Goal: Task Accomplishment & Management: Use online tool/utility

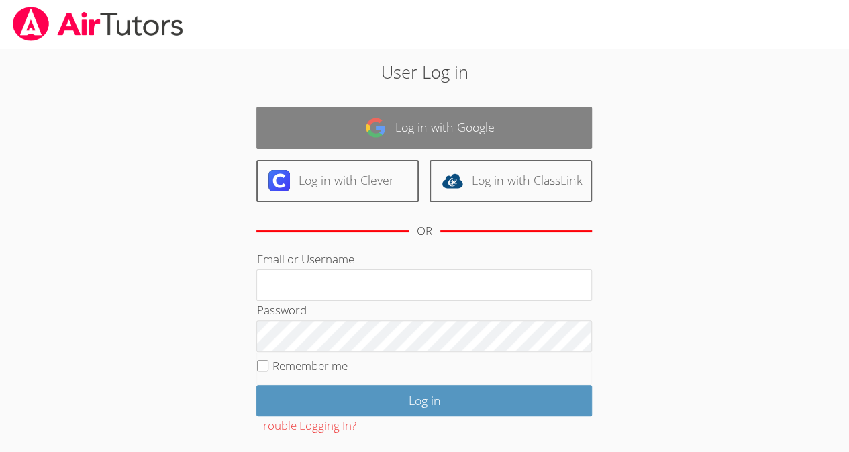
click at [338, 126] on link "Log in with Google" at bounding box center [424, 128] width 336 height 42
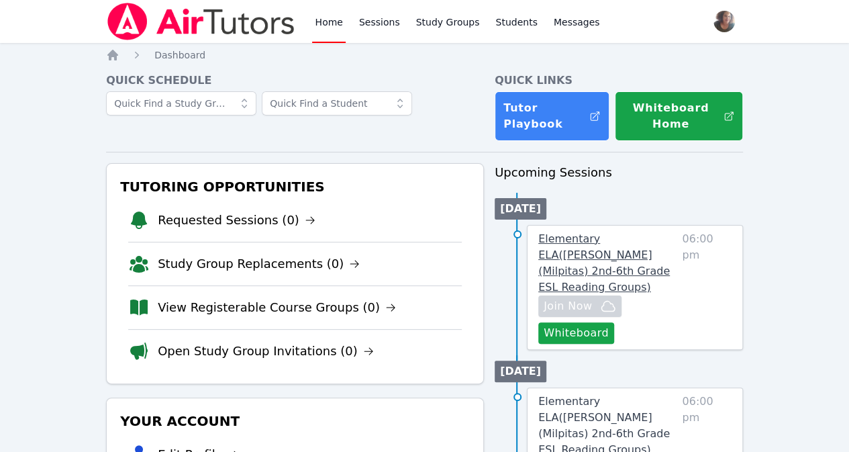
click at [581, 251] on span "Elementary ELA ( Curtner (Milpitas) 2nd-6th Grade ESL Reading Groups )" at bounding box center [604, 262] width 132 height 61
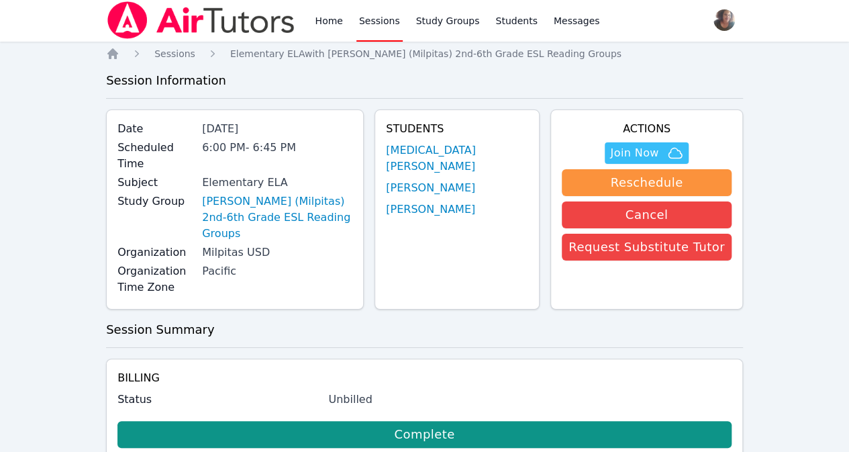
scroll to position [2, 0]
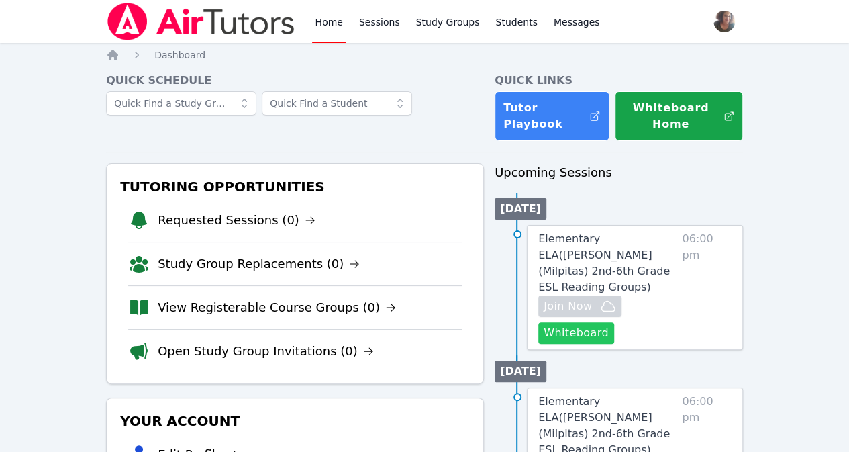
click at [590, 322] on button "Whiteboard" at bounding box center [576, 332] width 76 height 21
click at [622, 245] on link "Elementary ELA ( Curtner (Milpitas) 2nd-6th Grade ESL Reading Groups )" at bounding box center [607, 263] width 138 height 64
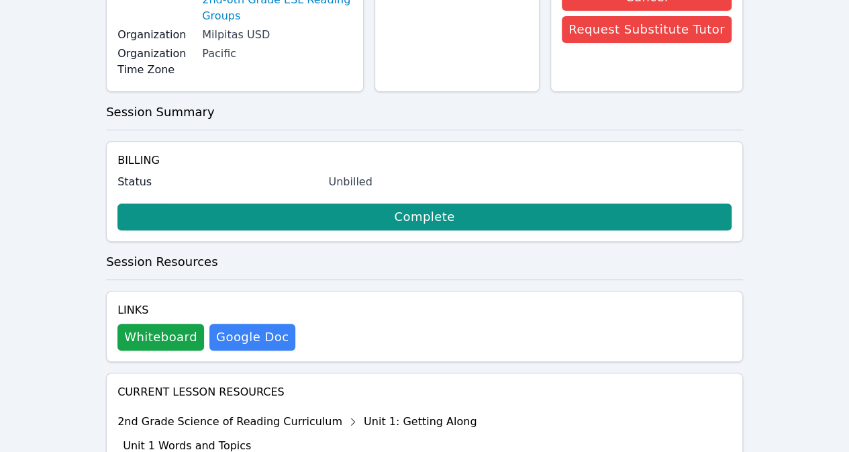
scroll to position [388, 0]
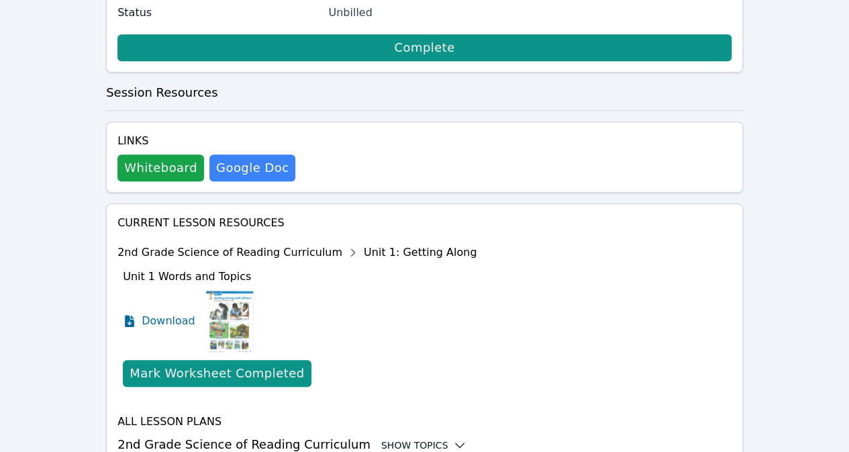
click at [415, 438] on div "Show Topics" at bounding box center [424, 444] width 86 height 13
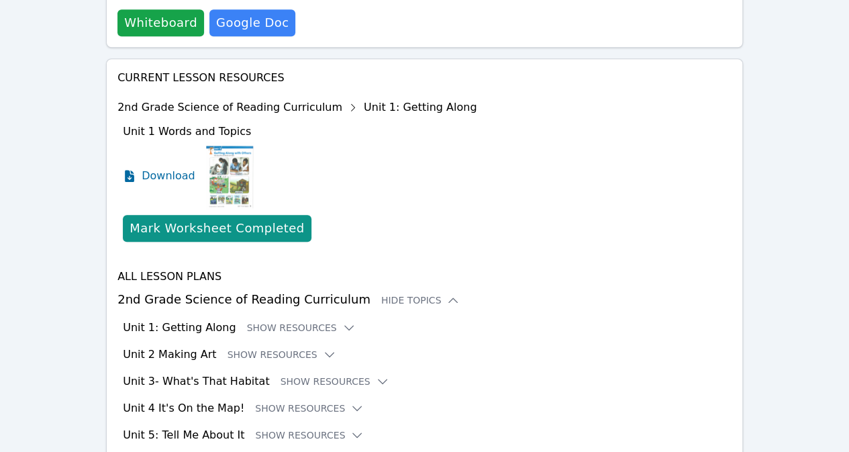
scroll to position [538, 0]
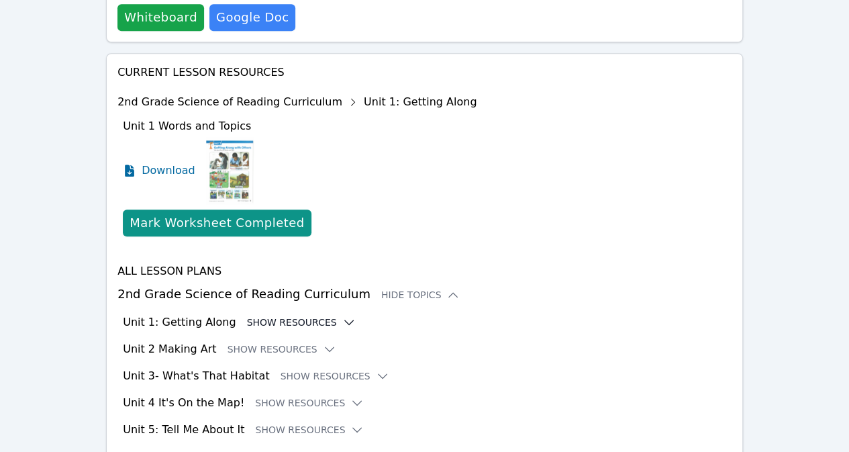
click at [293, 315] on button "Show Resources" at bounding box center [301, 321] width 109 height 13
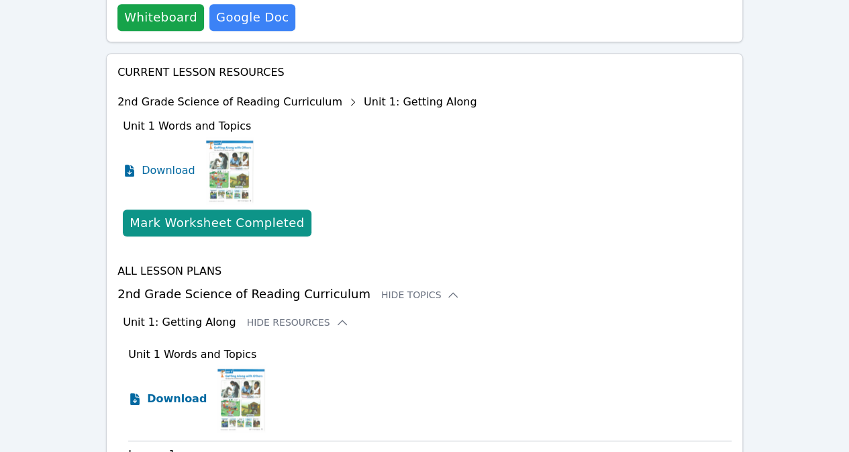
click at [152, 391] on span "Download" at bounding box center [177, 399] width 60 height 16
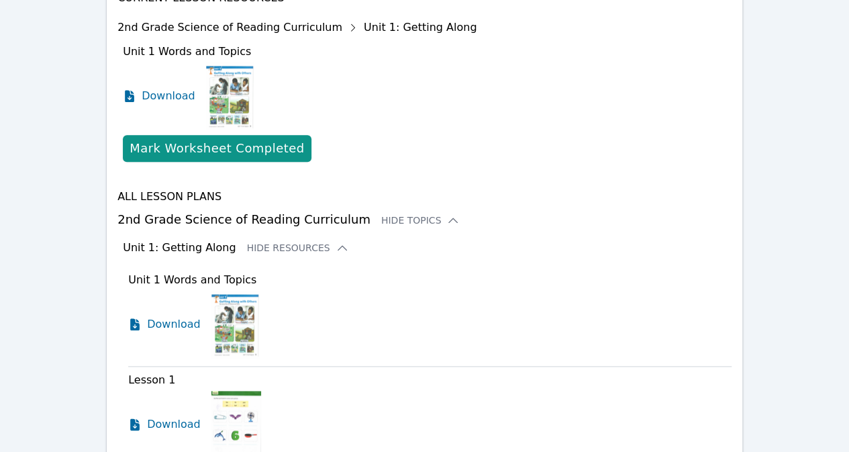
scroll to position [613, 0]
